Goal: Information Seeking & Learning: Compare options

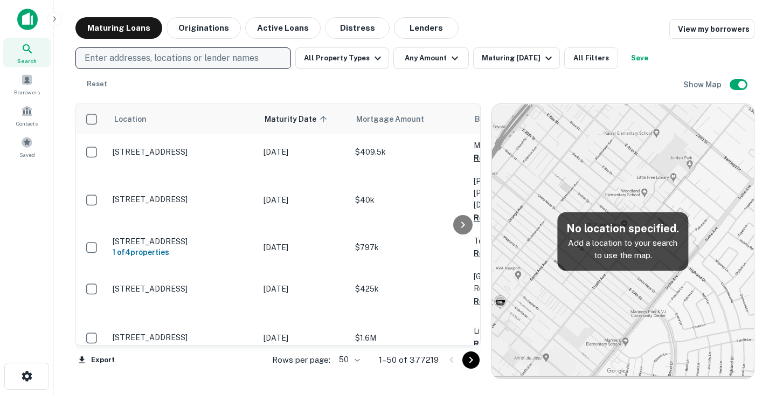
click at [135, 58] on p "Enter addresses, locations or lender names" at bounding box center [172, 58] width 174 height 13
type input "**********"
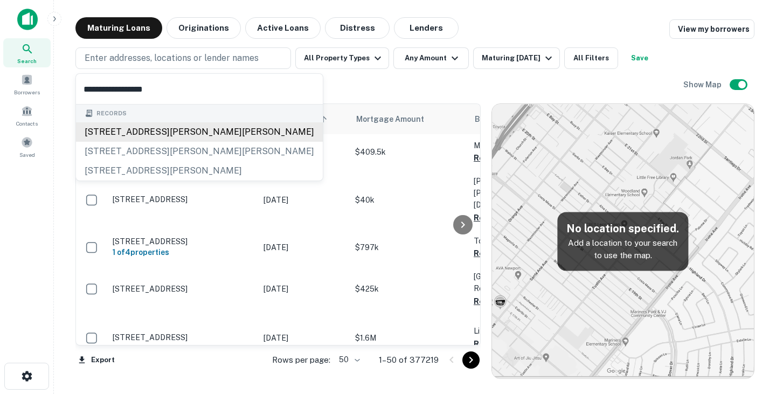
click at [166, 129] on div "[STREET_ADDRESS][PERSON_NAME][PERSON_NAME]" at bounding box center [199, 131] width 247 height 19
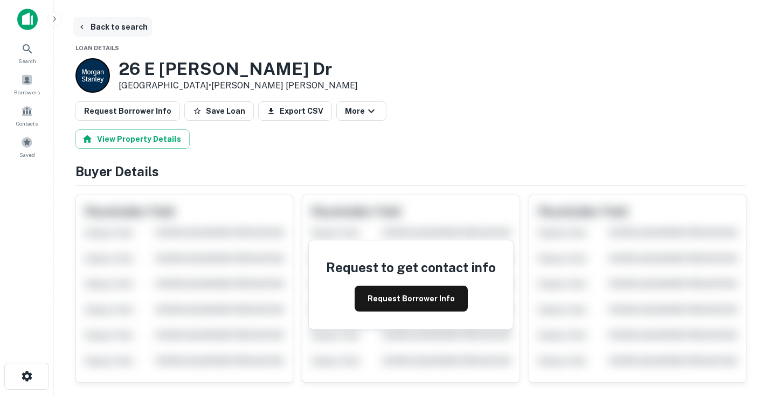
click at [93, 26] on button "Back to search" at bounding box center [112, 26] width 79 height 19
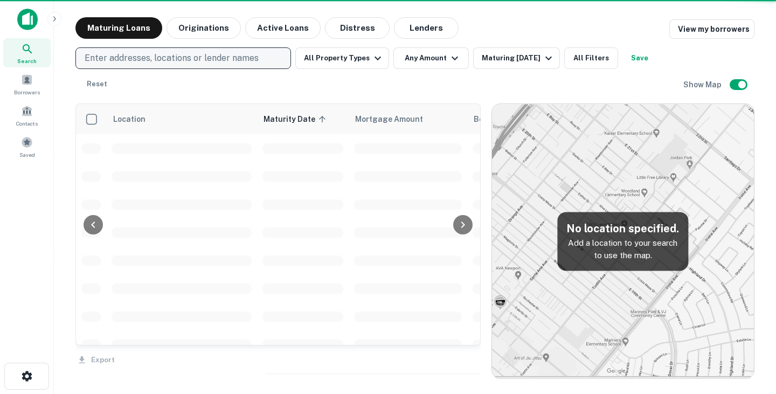
click at [143, 61] on p "Enter addresses, locations or lender names" at bounding box center [172, 58] width 174 height 13
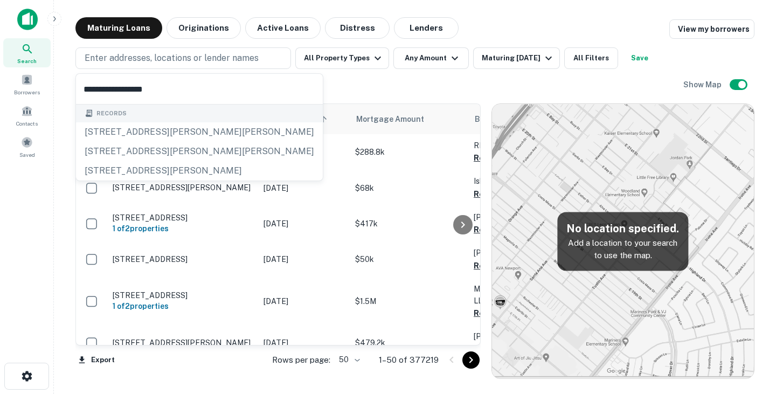
click at [130, 87] on input "**********" at bounding box center [199, 89] width 247 height 30
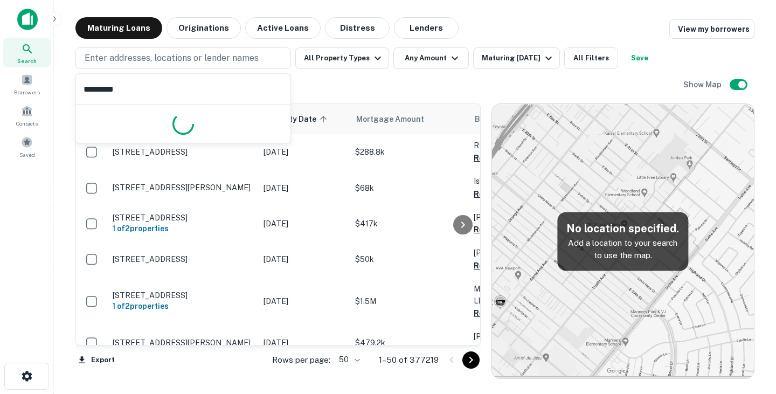
type input "********"
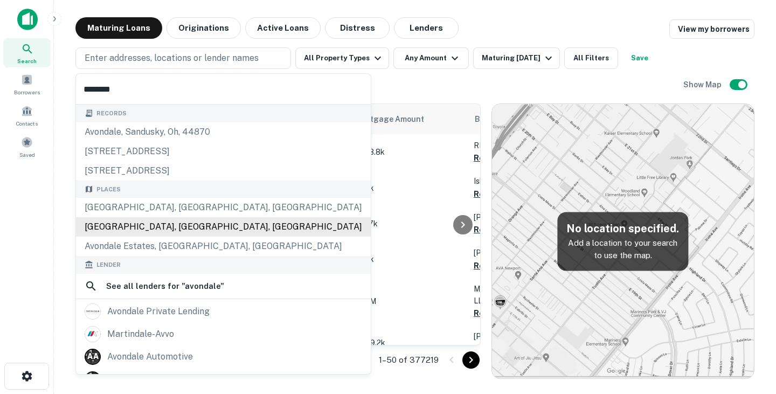
click at [167, 224] on div "[GEOGRAPHIC_DATA], [GEOGRAPHIC_DATA], [GEOGRAPHIC_DATA]" at bounding box center [223, 226] width 295 height 19
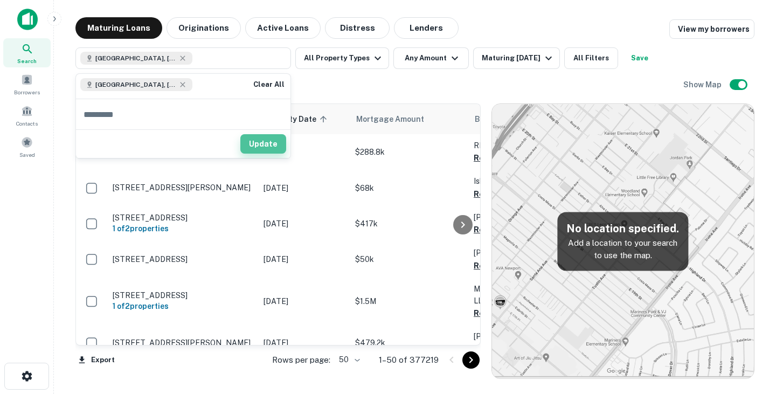
click at [263, 142] on button "Update" at bounding box center [263, 143] width 46 height 19
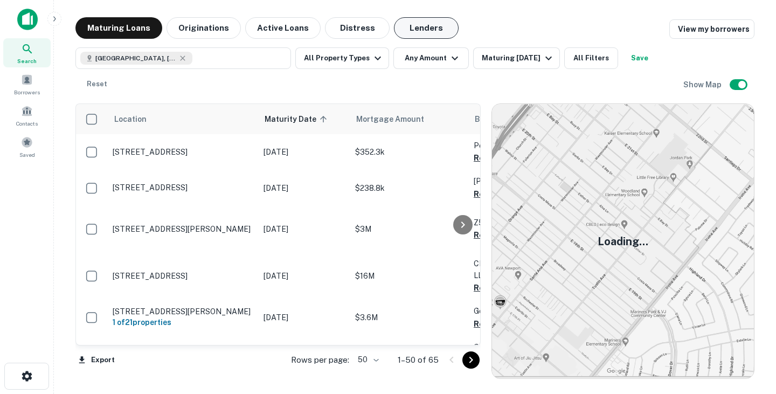
click at [412, 27] on button "Lenders" at bounding box center [426, 28] width 65 height 22
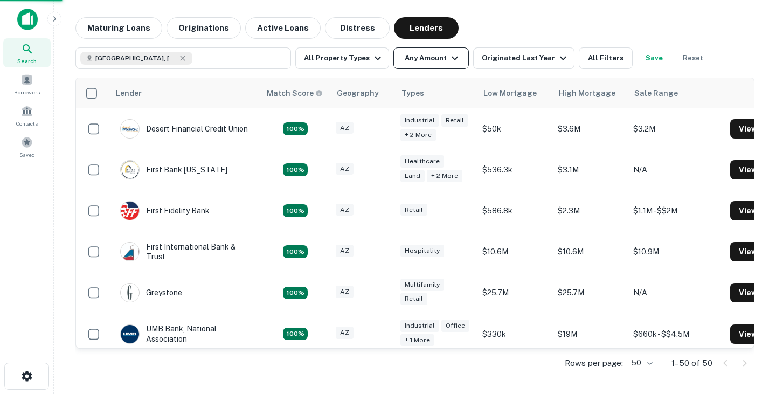
click at [452, 58] on icon "button" at bounding box center [455, 59] width 6 height 4
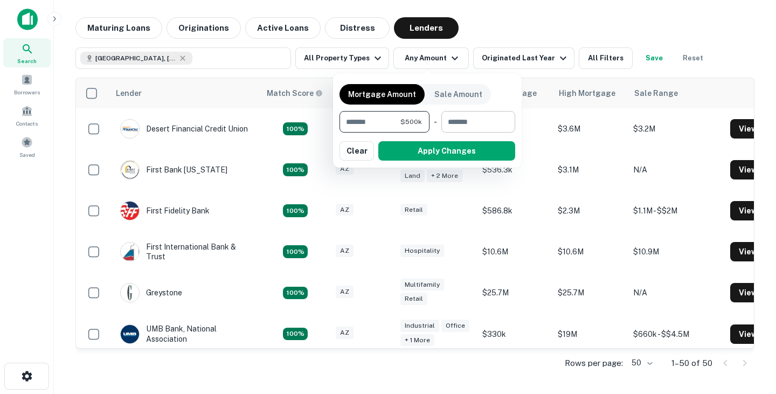
type input "******"
click at [462, 121] on input "number" at bounding box center [474, 122] width 66 height 22
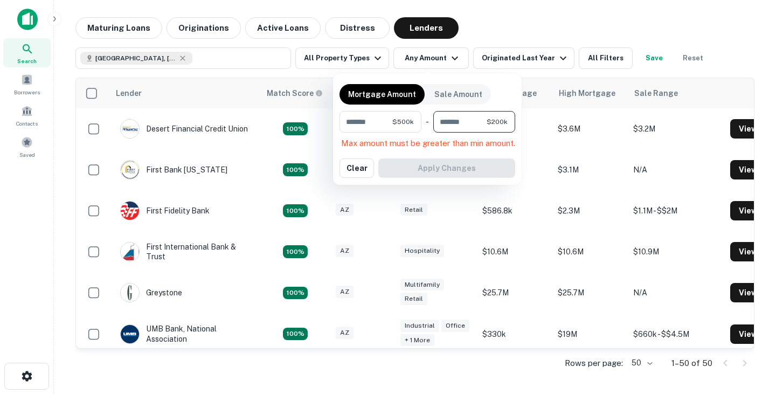
type input "*******"
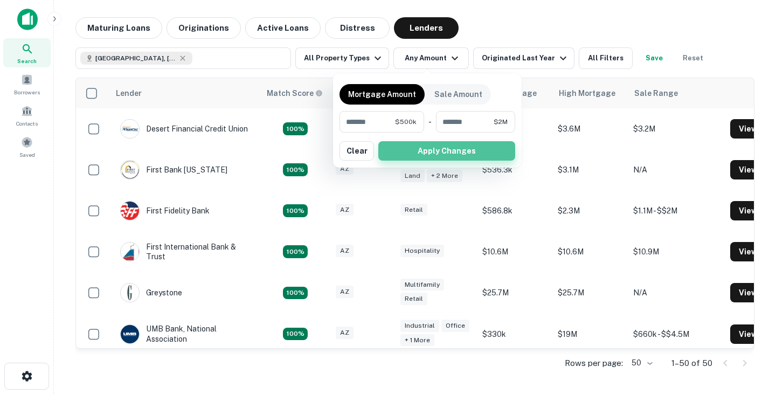
click at [442, 152] on button "Apply Changes" at bounding box center [446, 150] width 137 height 19
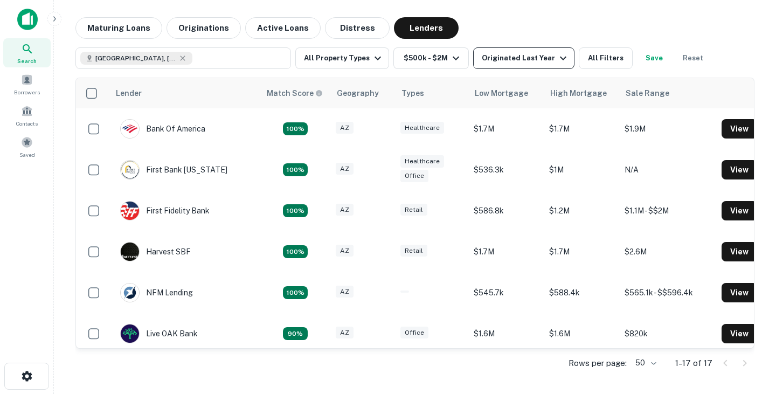
click at [503, 59] on div "Originated Last Year" at bounding box center [526, 58] width 88 height 13
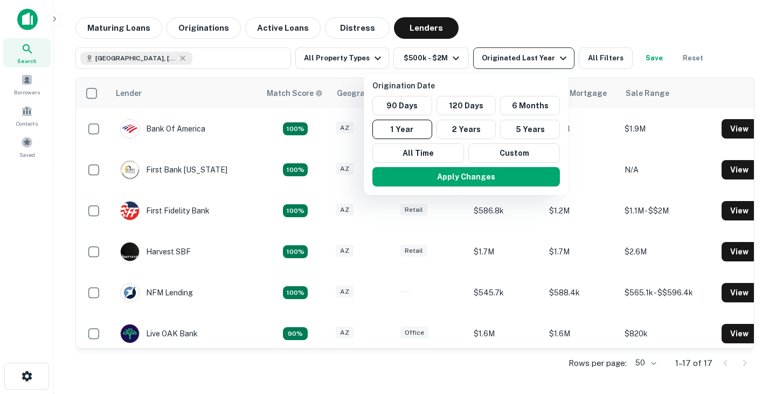
click at [503, 59] on div at bounding box center [388, 197] width 776 height 394
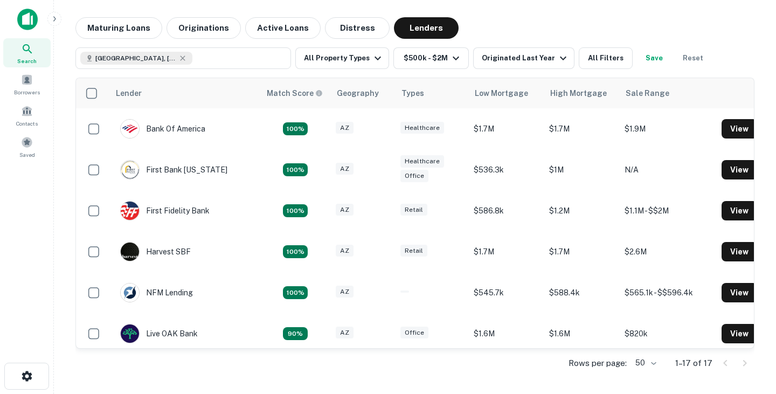
click at [303, 73] on div "Lender Match Score Geography Types Low Mortgage High Mortgage Sale Range Bank O…" at bounding box center [414, 224] width 679 height 310
click at [331, 56] on button "All Property Types" at bounding box center [342, 58] width 94 height 22
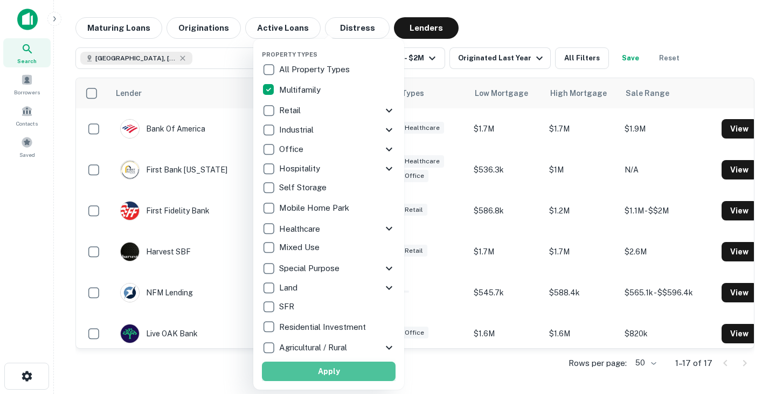
click at [356, 366] on button "Apply" at bounding box center [329, 371] width 134 height 19
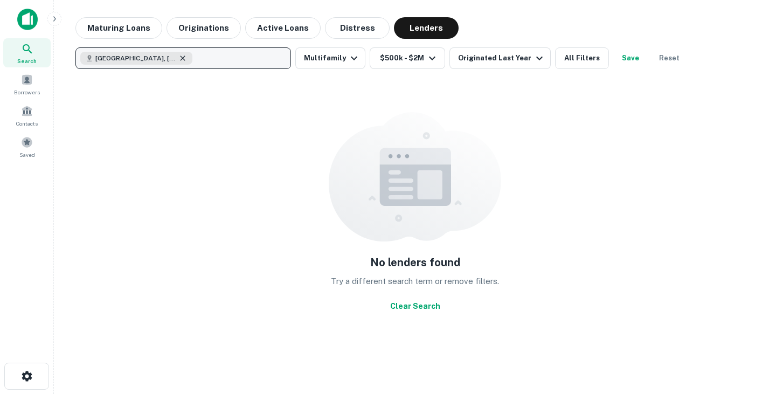
click at [180, 57] on icon "button" at bounding box center [182, 58] width 5 height 5
type input "*******"
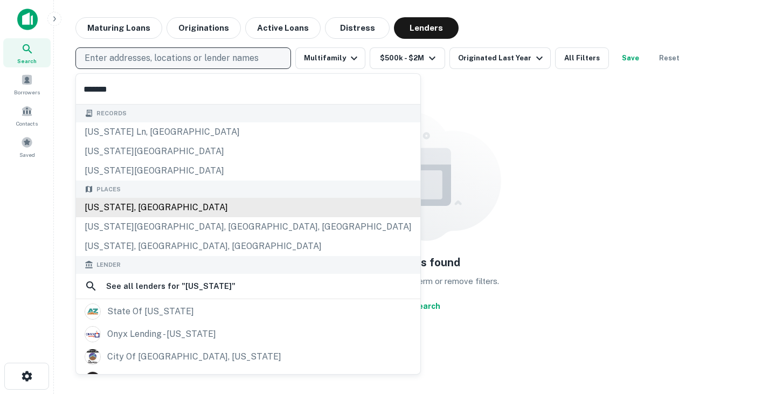
click at [142, 209] on div "[US_STATE], [GEOGRAPHIC_DATA]" at bounding box center [248, 207] width 344 height 19
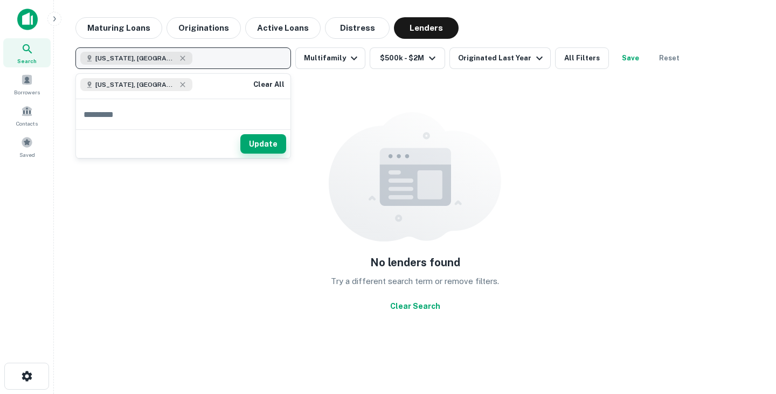
click at [276, 146] on button "Update" at bounding box center [263, 143] width 46 height 19
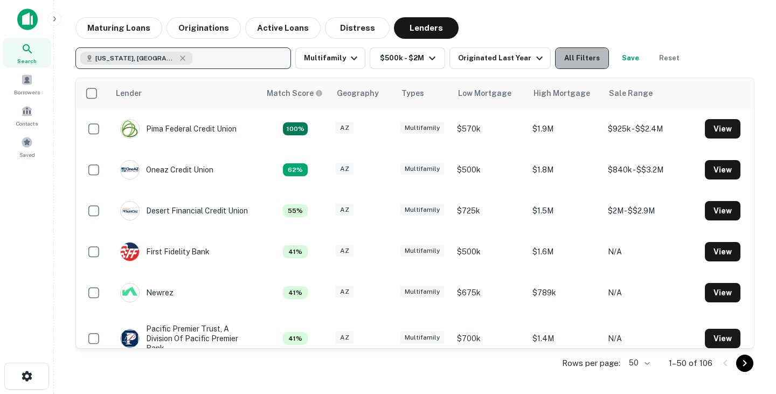
click at [583, 56] on button "All Filters" at bounding box center [582, 58] width 54 height 22
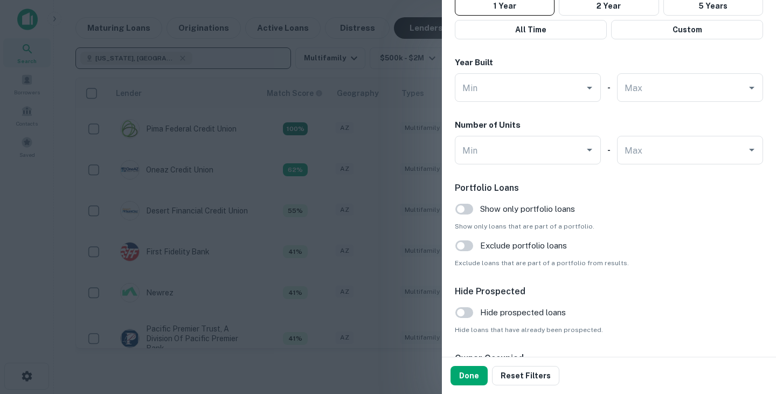
scroll to position [989, 0]
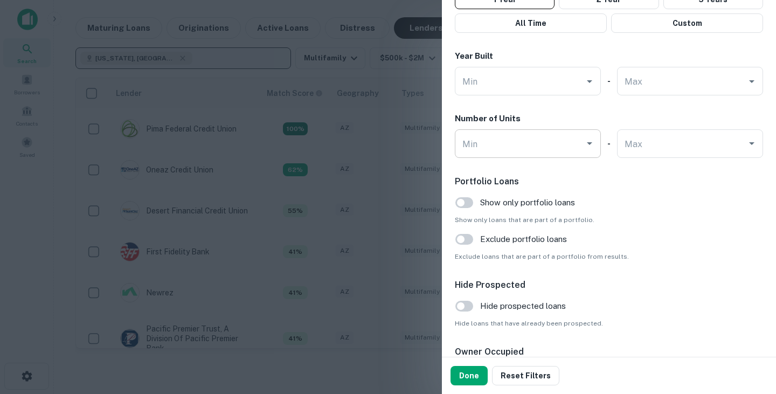
click at [573, 152] on div "Min" at bounding box center [528, 143] width 146 height 29
type input "*"
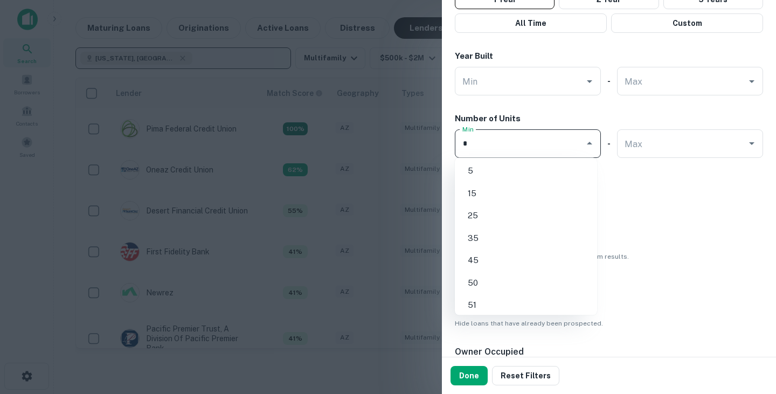
click at [512, 174] on li "5" at bounding box center [526, 170] width 134 height 19
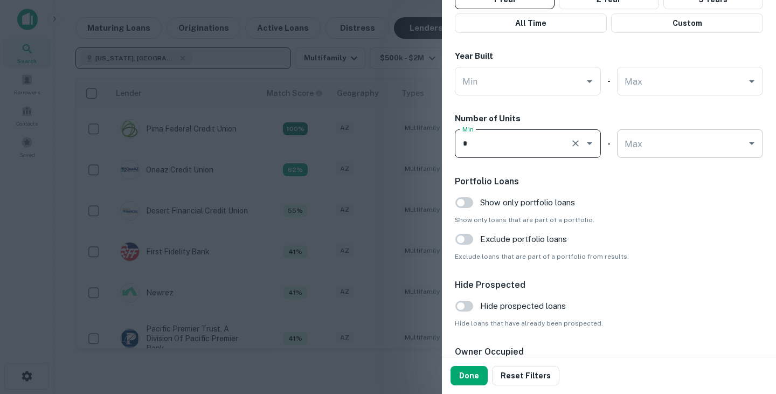
click at [671, 155] on div "Max" at bounding box center [690, 143] width 146 height 29
type input "*"
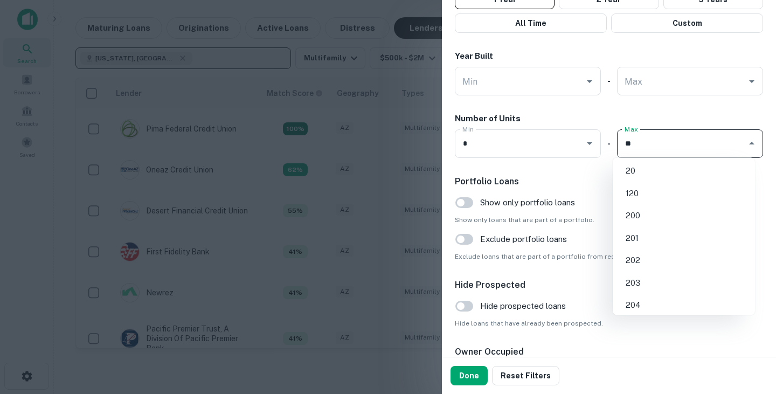
click at [659, 171] on li "20" at bounding box center [684, 170] width 134 height 19
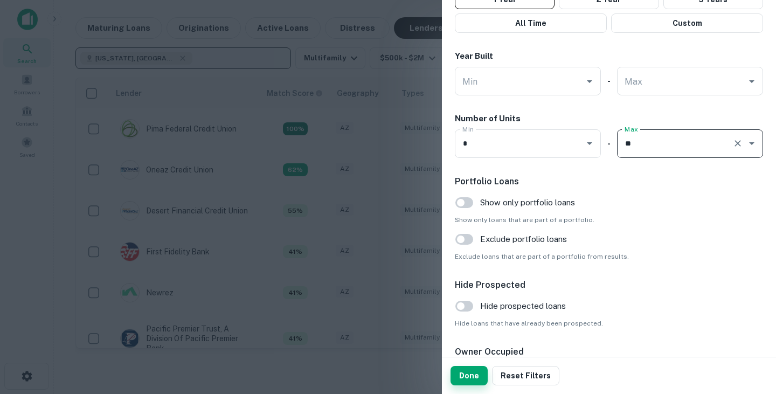
type input "**"
click at [472, 374] on button "Done" at bounding box center [468, 375] width 37 height 19
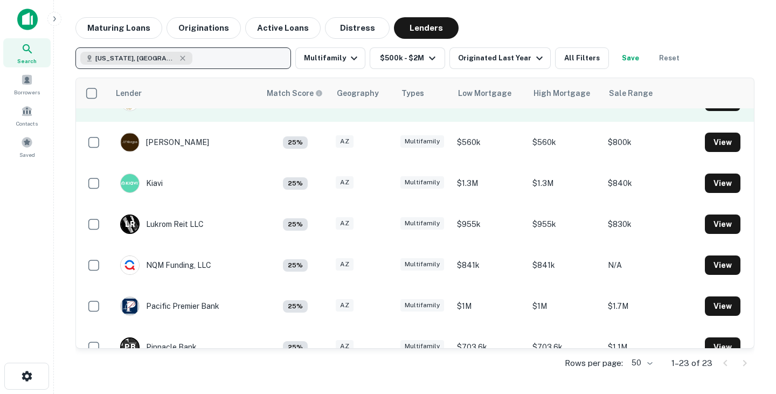
scroll to position [397, 0]
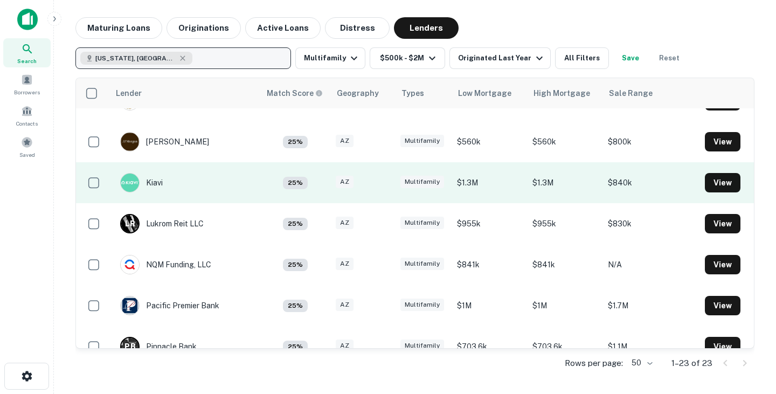
drag, startPoint x: 152, startPoint y: 182, endPoint x: 131, endPoint y: 199, distance: 27.3
click at [131, 199] on td "Kiavi" at bounding box center [184, 182] width 151 height 41
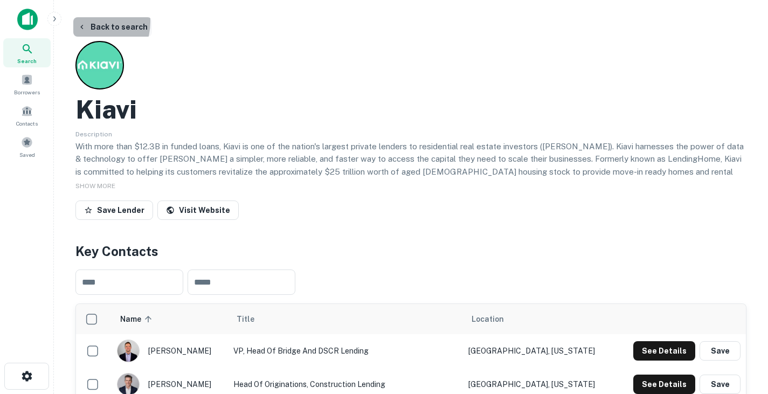
click at [86, 22] on button "Back to search" at bounding box center [112, 26] width 79 height 19
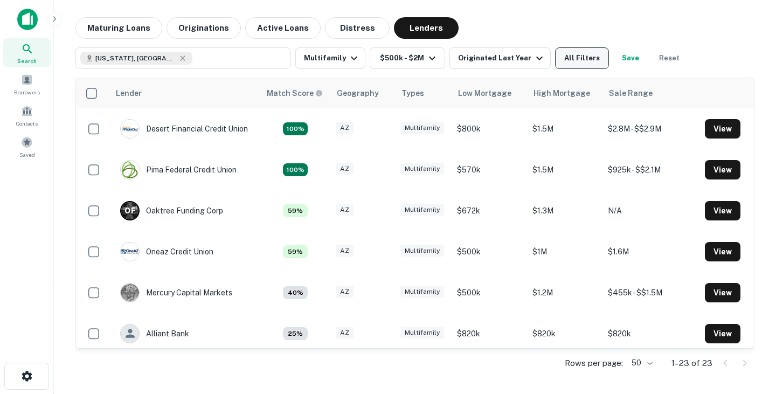
click at [577, 58] on button "All Filters" at bounding box center [582, 58] width 54 height 22
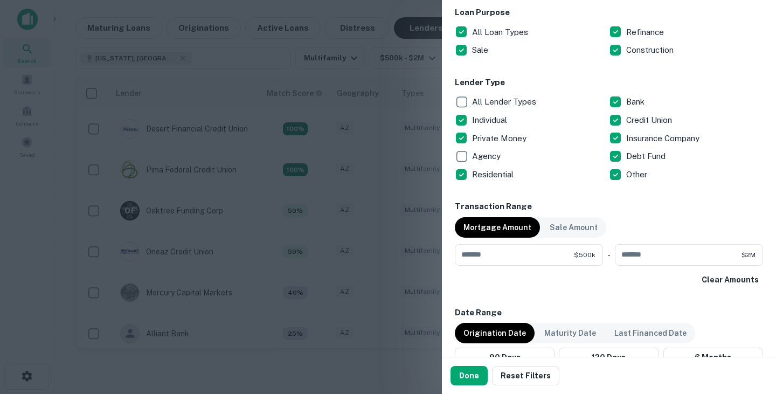
scroll to position [607, 0]
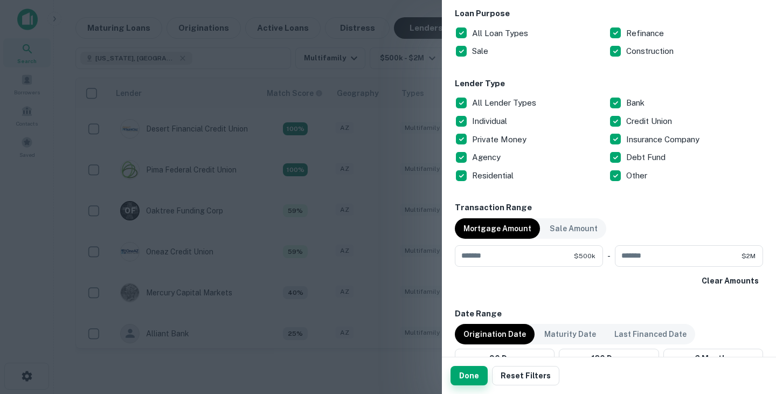
click at [468, 368] on button "Done" at bounding box center [468, 375] width 37 height 19
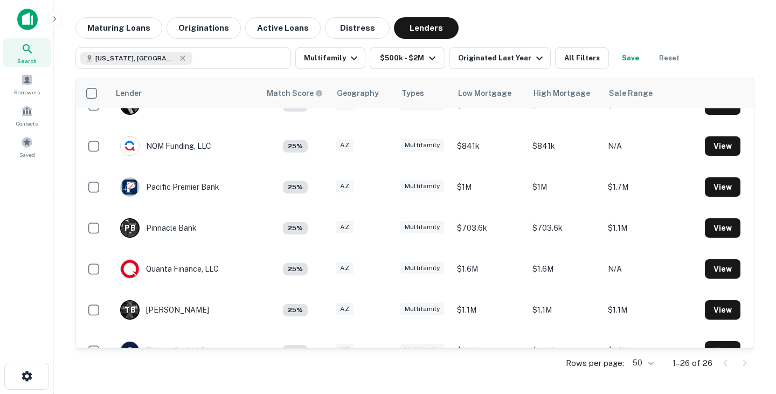
scroll to position [629, 0]
